Goal: Transaction & Acquisition: Register for event/course

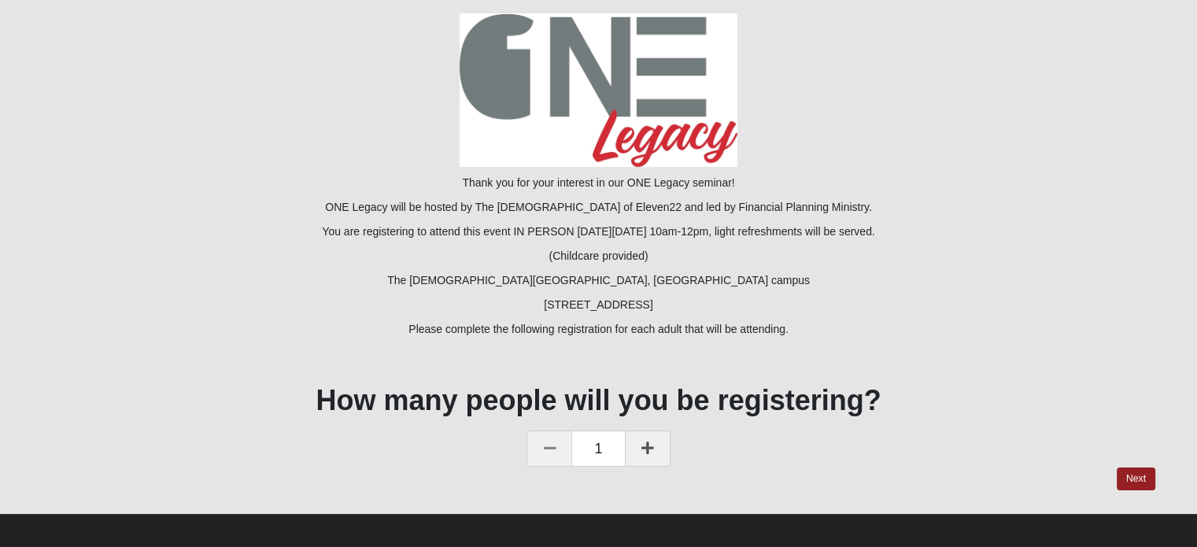
scroll to position [172, 0]
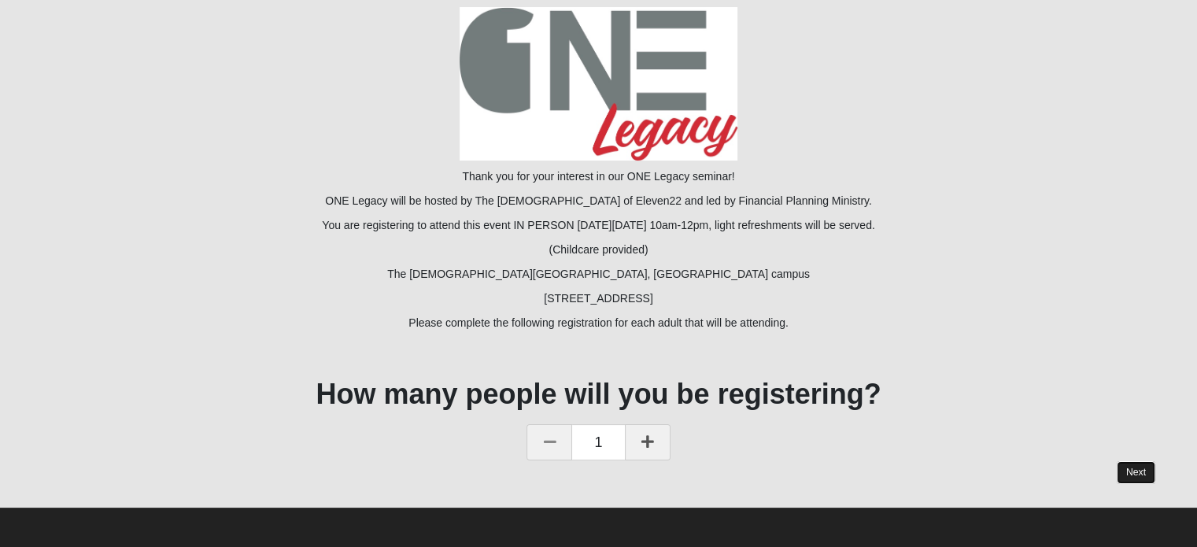
click at [1143, 472] on link "Next" at bounding box center [1136, 472] width 39 height 23
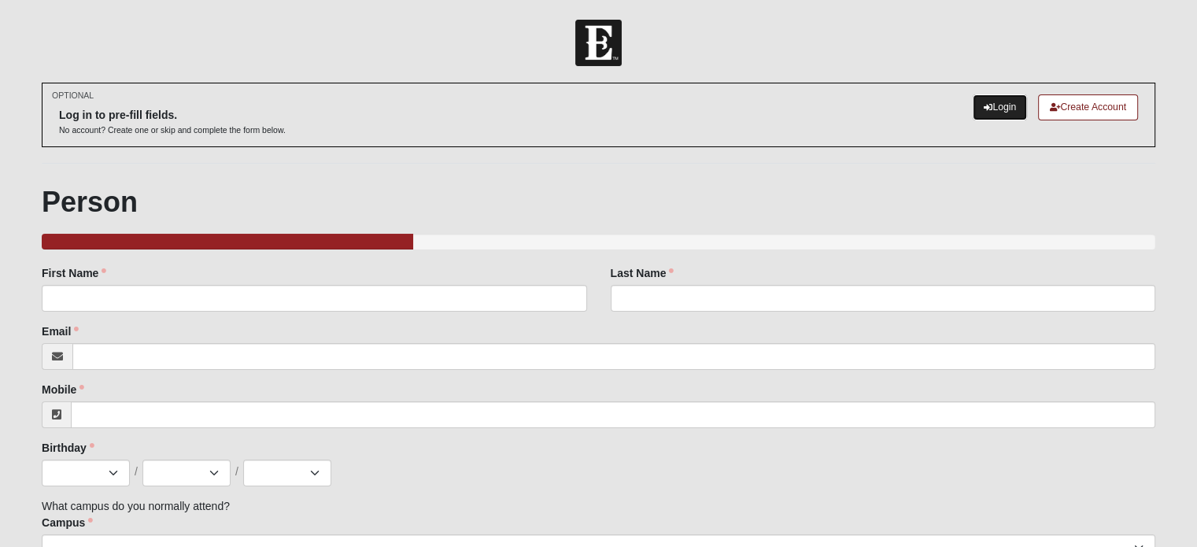
click at [990, 109] on link "Login" at bounding box center [1000, 107] width 54 height 26
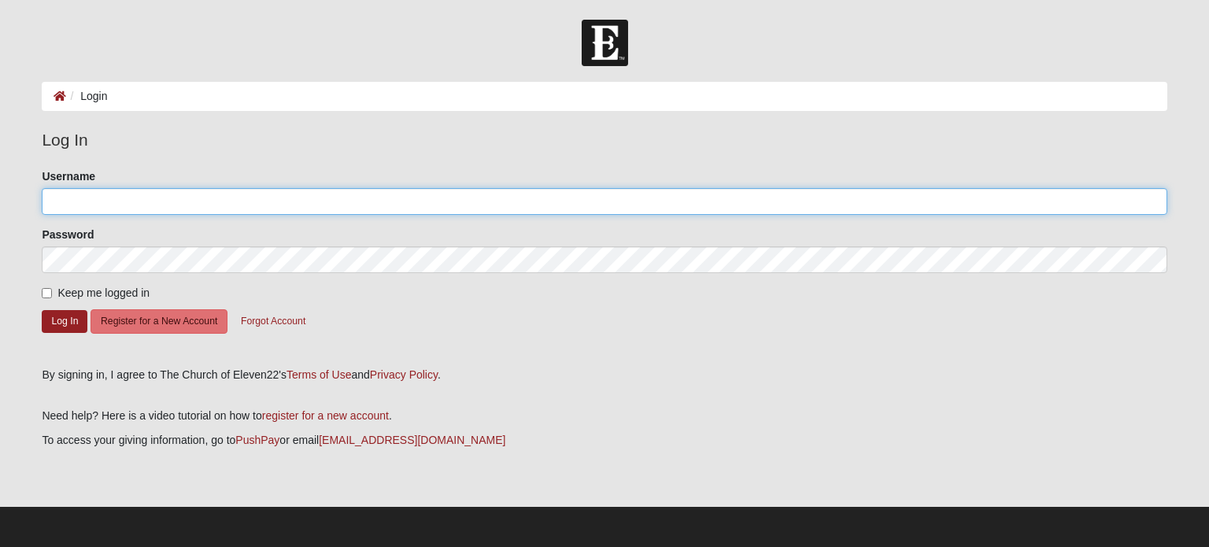
click at [220, 188] on input "Username" at bounding box center [604, 201] width 1125 height 27
type input "dinarfgirl@gmail.com"
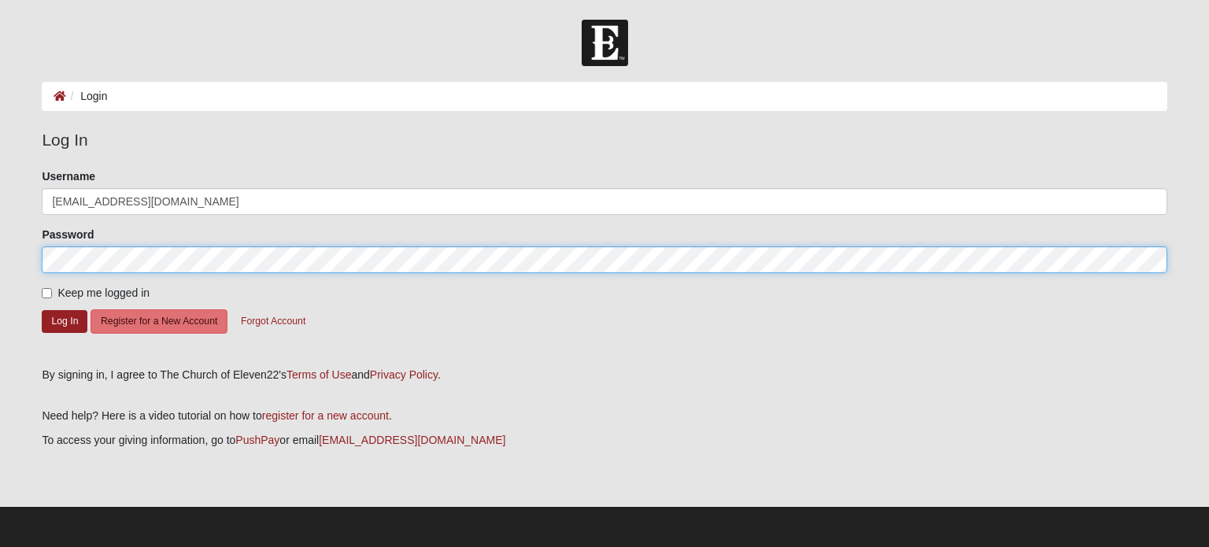
click at [42, 310] on button "Log In" at bounding box center [65, 321] width 46 height 23
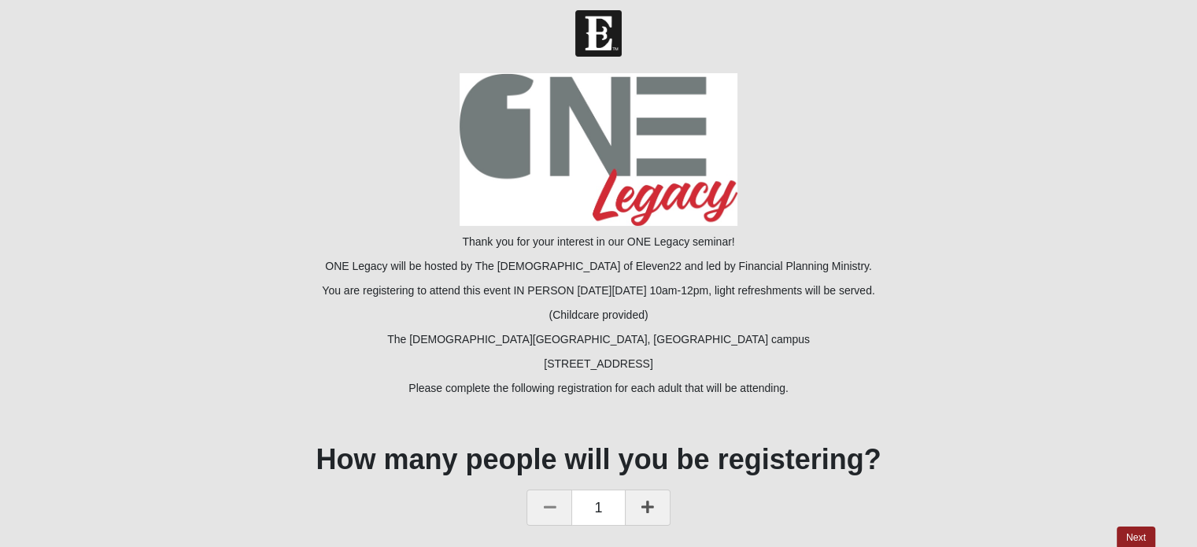
scroll to position [76, 0]
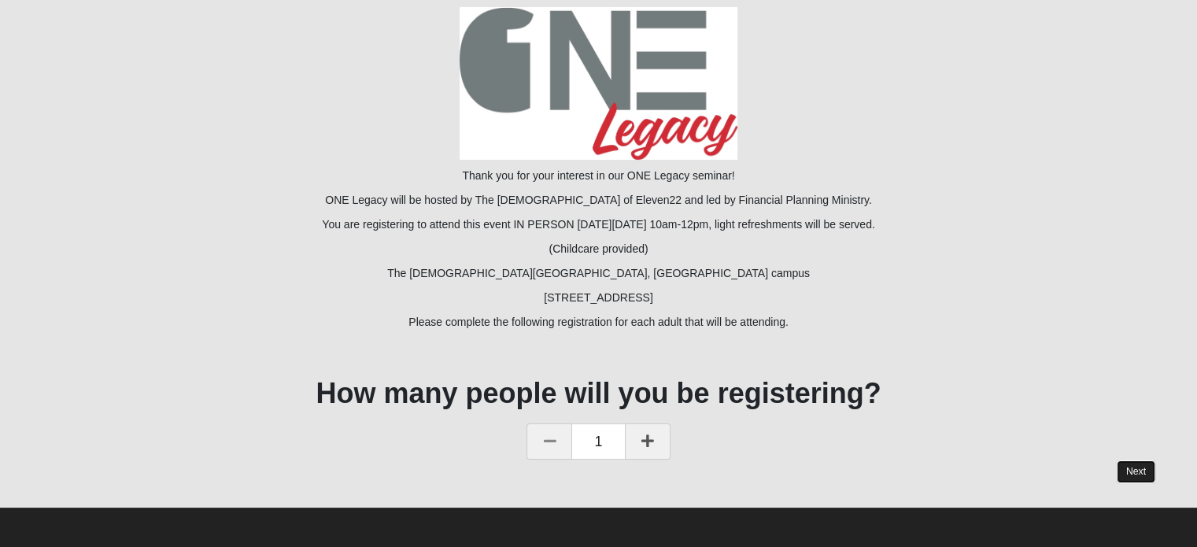
click at [1146, 468] on link "Next" at bounding box center [1136, 472] width 39 height 23
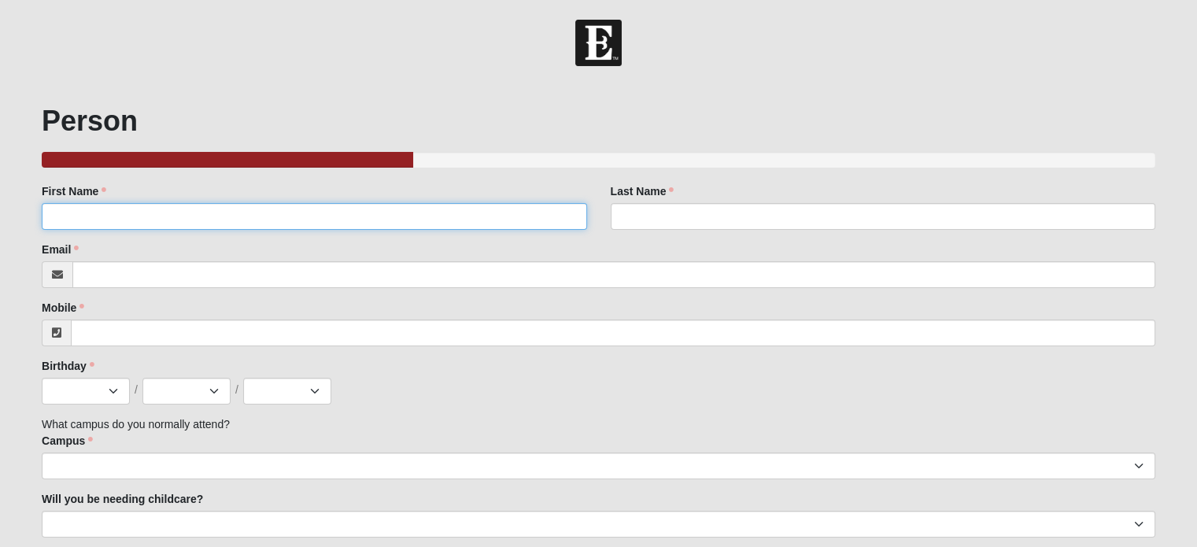
click at [124, 224] on input "First Name" at bounding box center [314, 216] width 545 height 27
type input "[PERSON_NAME]"
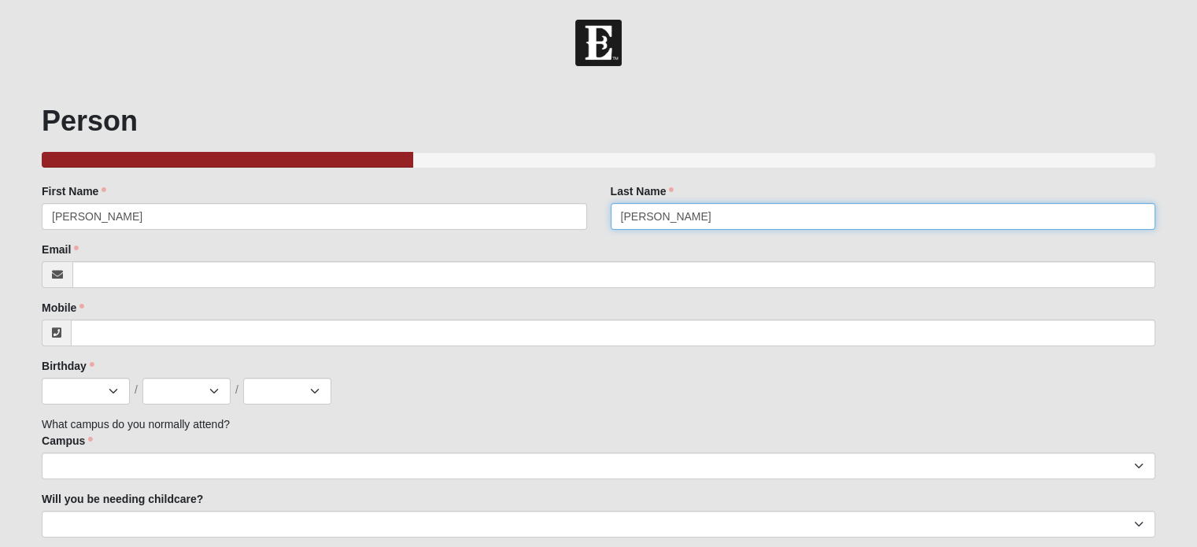
type input "[PERSON_NAME]"
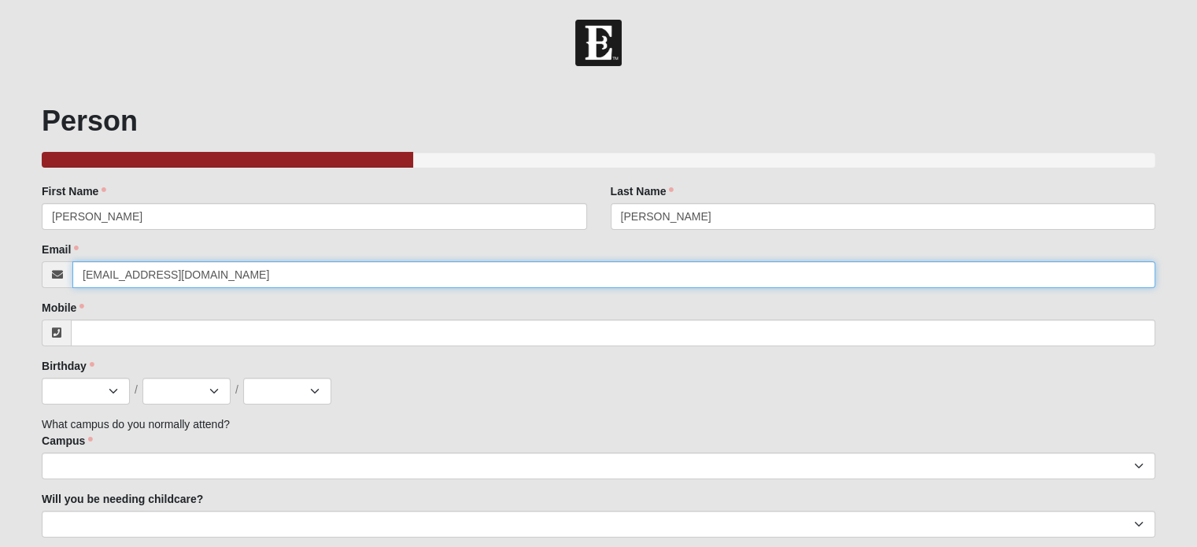
type input "[EMAIL_ADDRESS][DOMAIN_NAME]"
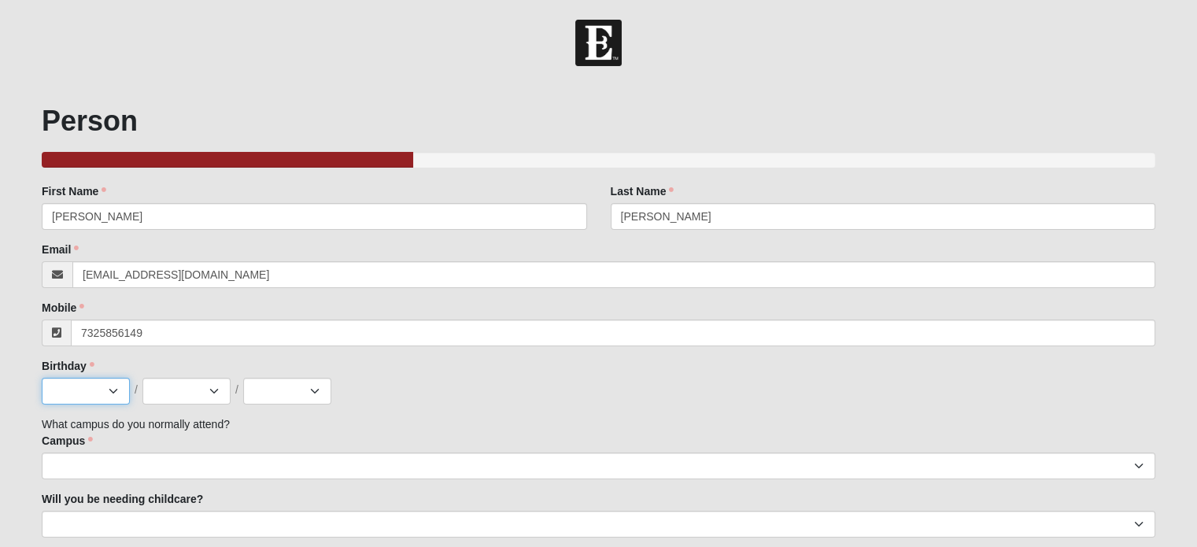
type input "[PHONE_NUMBER]"
click at [72, 396] on select "Jan Feb Mar Apr May Jun [DATE] Aug Sep Oct Nov Dec" at bounding box center [86, 391] width 88 height 27
select select "12"
click at [42, 378] on select "Jan Feb Mar Apr May Jun [DATE] Aug Sep Oct Nov Dec" at bounding box center [86, 391] width 88 height 27
click at [177, 396] on select "1 2 3 4 5 6 7 8 9 10 11 12 13 14 15 16 17 18 19 20 21 22 23 24 25 26 27 28 29 3…" at bounding box center [187, 391] width 88 height 27
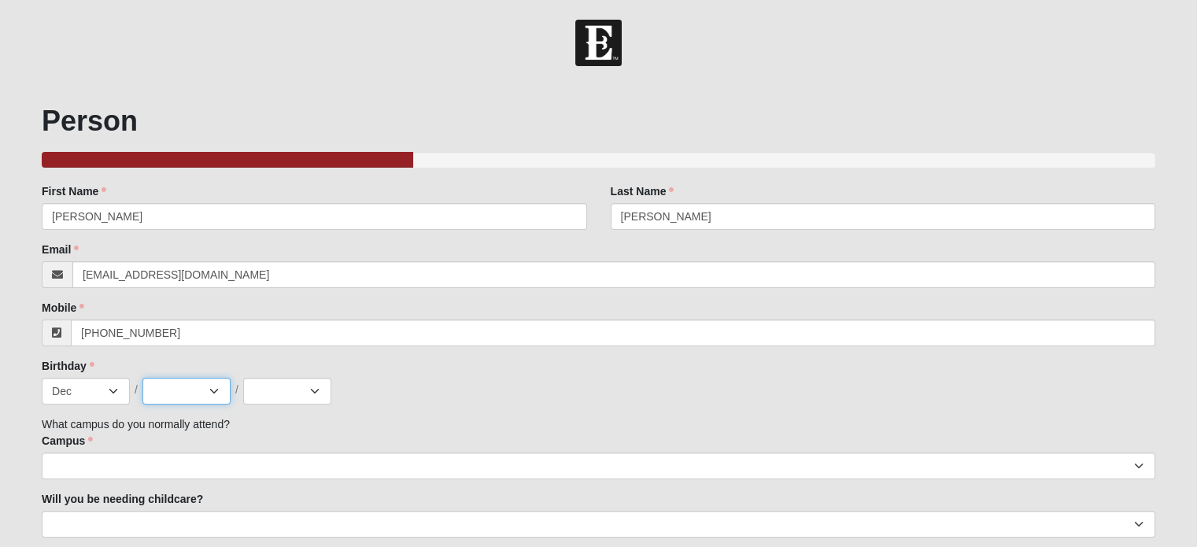
select select "13"
click at [143, 378] on select "1 2 3 4 5 6 7 8 9 10 11 12 13 14 15 16 17 18 19 20 21 22 23 24 25 26 27 28 29 3…" at bounding box center [187, 391] width 88 height 27
click at [278, 390] on select "2025 2024 2023 2022 2021 2020 2019 2018 2017 2016 2015 2014 2013 2012 2011 2010…" at bounding box center [287, 391] width 88 height 27
select select "1973"
click at [243, 378] on select "2025 2024 2023 2022 2021 2020 2019 2018 2017 2016 2015 2014 2013 2012 2011 2010…" at bounding box center [287, 391] width 88 height 27
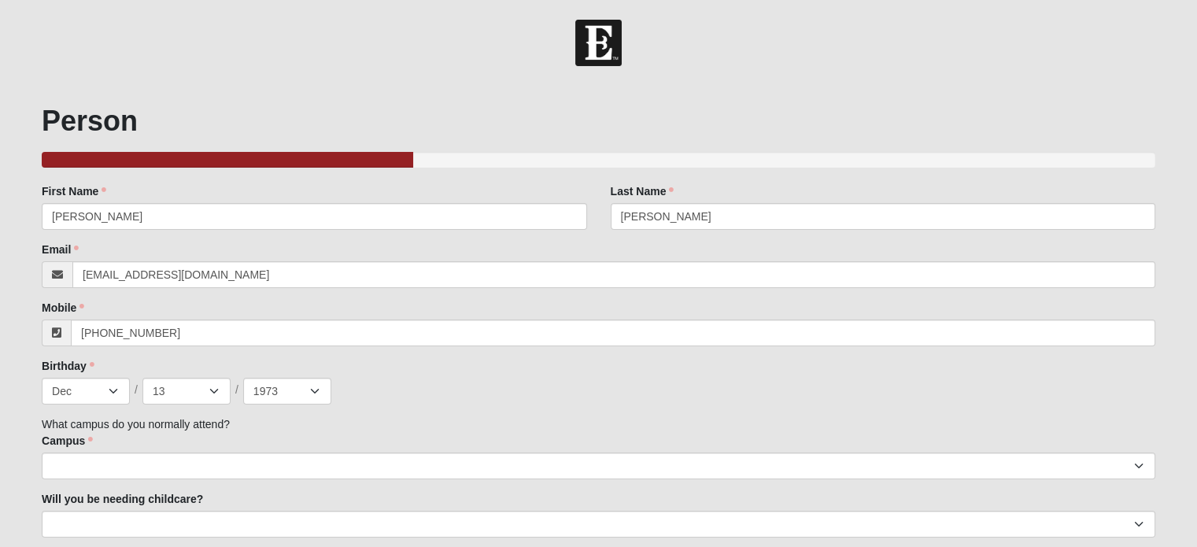
click at [609, 402] on div "Jan Feb Mar Apr May Jun [DATE] Aug Sep Oct Nov [DATE] 2 3 4 5 6 7 8 9 10 11 12 …" at bounding box center [599, 391] width 1114 height 27
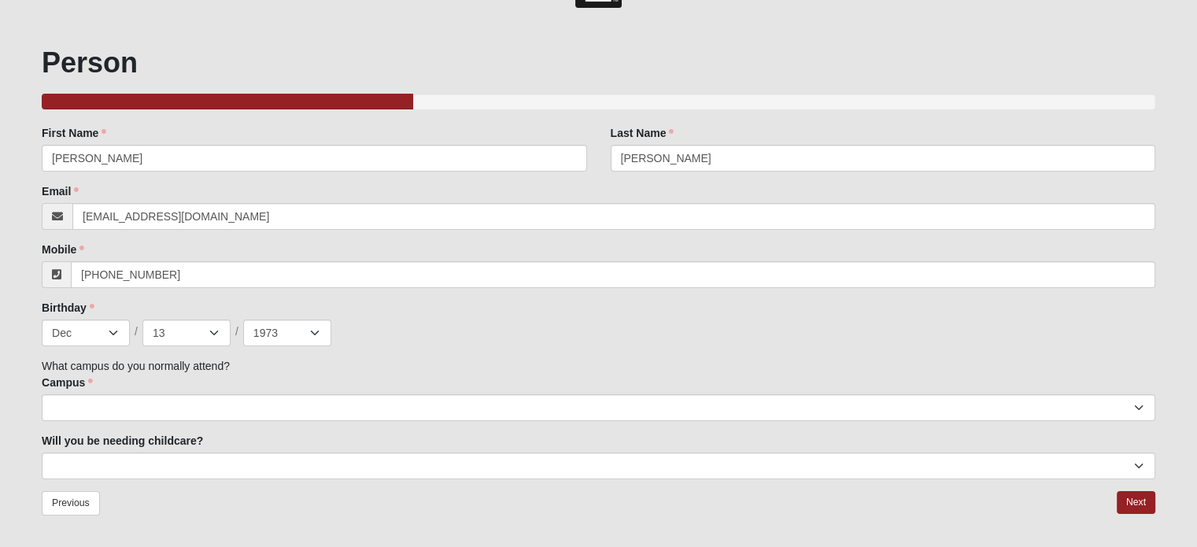
scroll to position [113, 0]
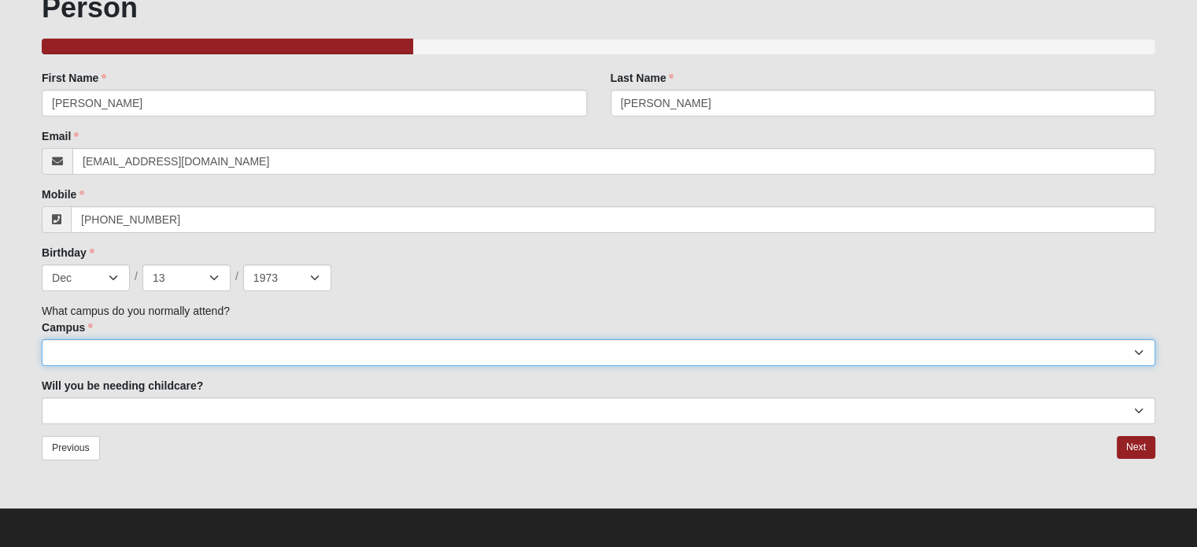
click at [79, 350] on select "Arlington Baymeadows Eleven22 Online [PERSON_NAME][GEOGRAPHIC_DATA] Jesup [GEOG…" at bounding box center [599, 352] width 1114 height 27
select select "4"
click at [42, 339] on select "Arlington Baymeadows Eleven22 Online [PERSON_NAME][GEOGRAPHIC_DATA] Jesup [GEOG…" at bounding box center [599, 352] width 1114 height 27
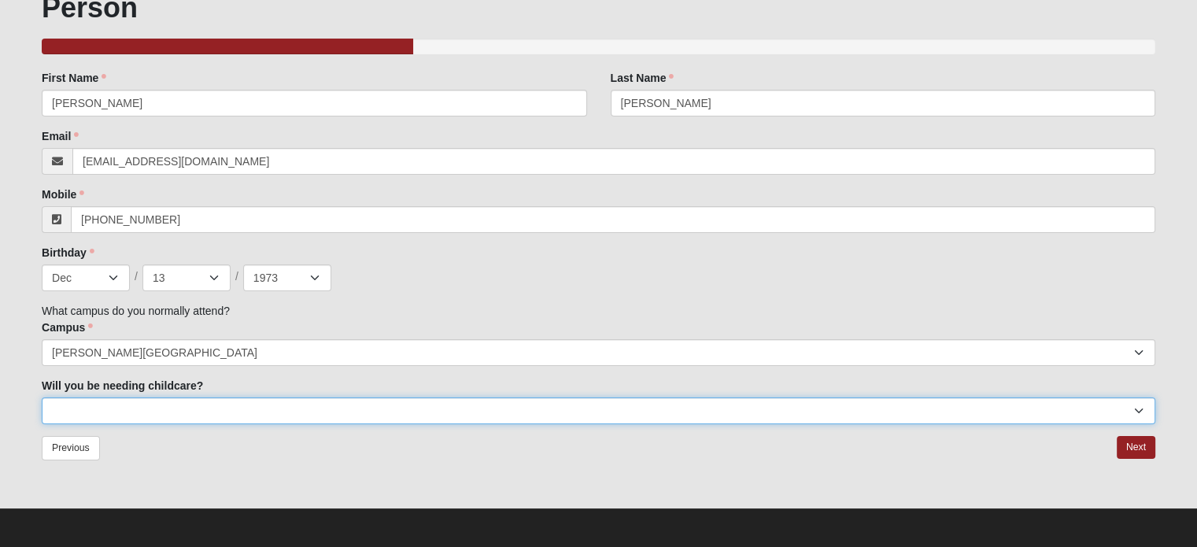
click at [103, 415] on select "No Yes" at bounding box center [599, 411] width 1114 height 27
select select "No"
click at [42, 398] on select "No Yes" at bounding box center [599, 411] width 1114 height 27
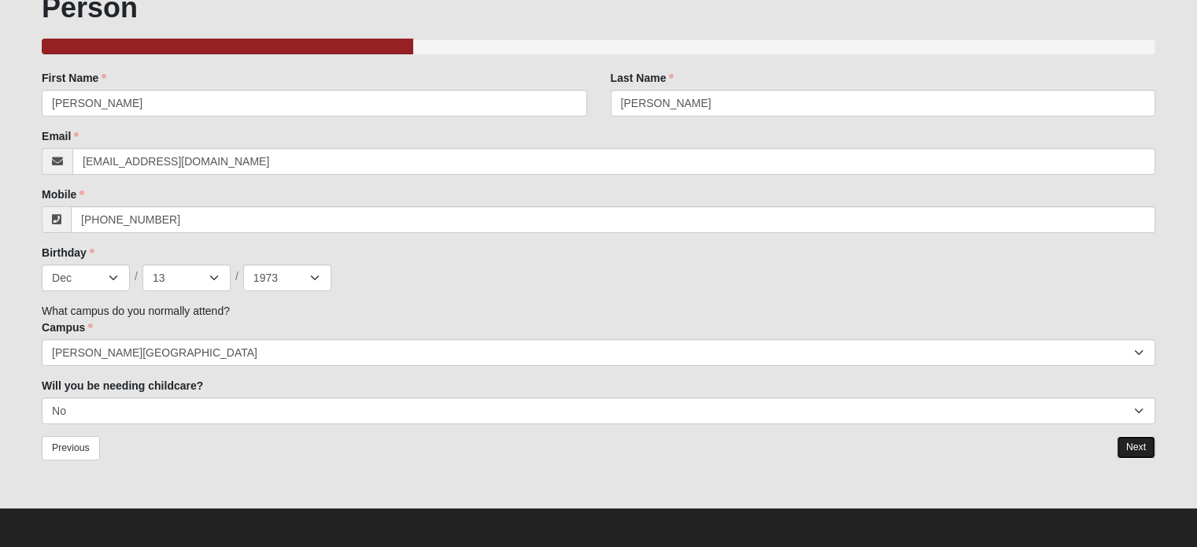
click at [1138, 451] on link "Next" at bounding box center [1136, 447] width 39 height 23
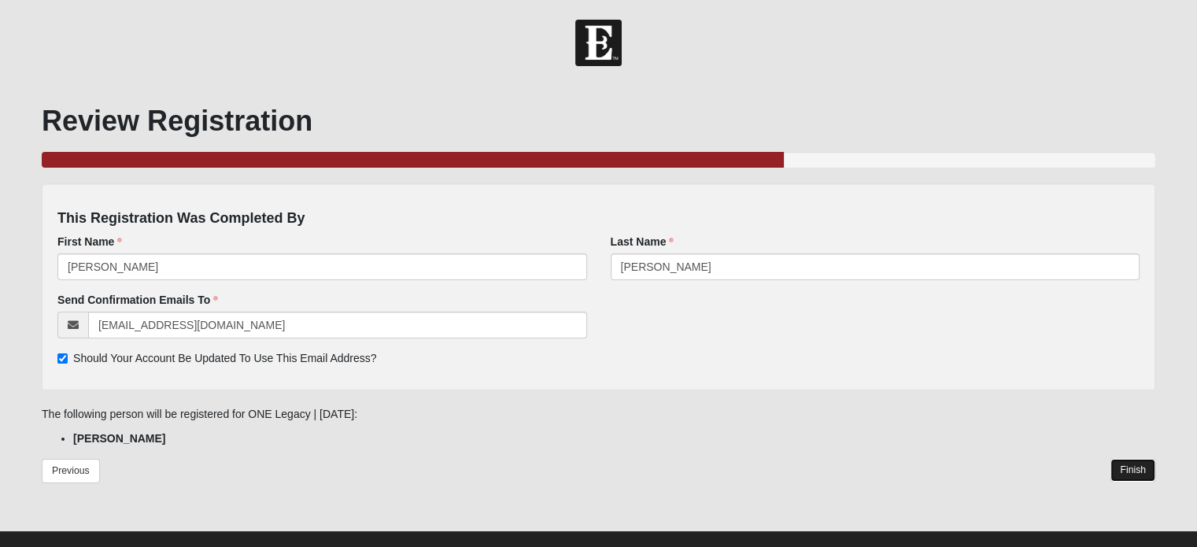
click at [1138, 480] on link "Finish" at bounding box center [1133, 470] width 45 height 23
